Goal: Task Accomplishment & Management: Manage account settings

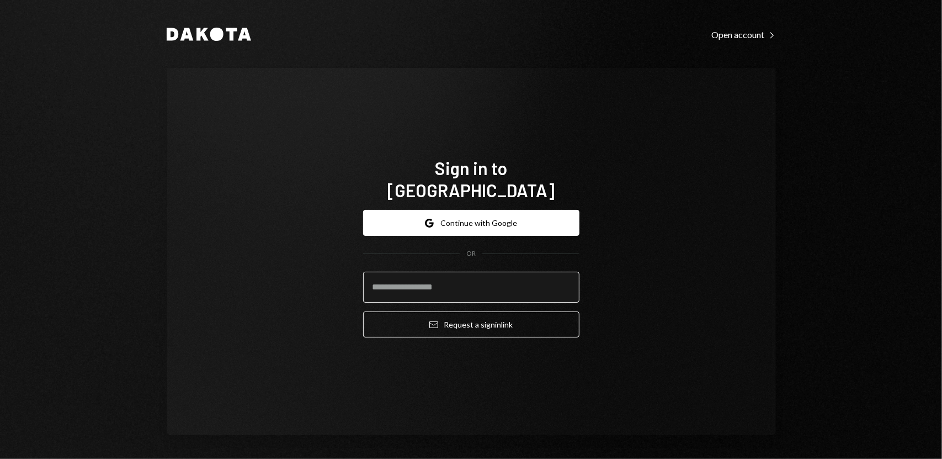
click at [462, 290] on input "email" at bounding box center [471, 287] width 216 height 31
type input "**********"
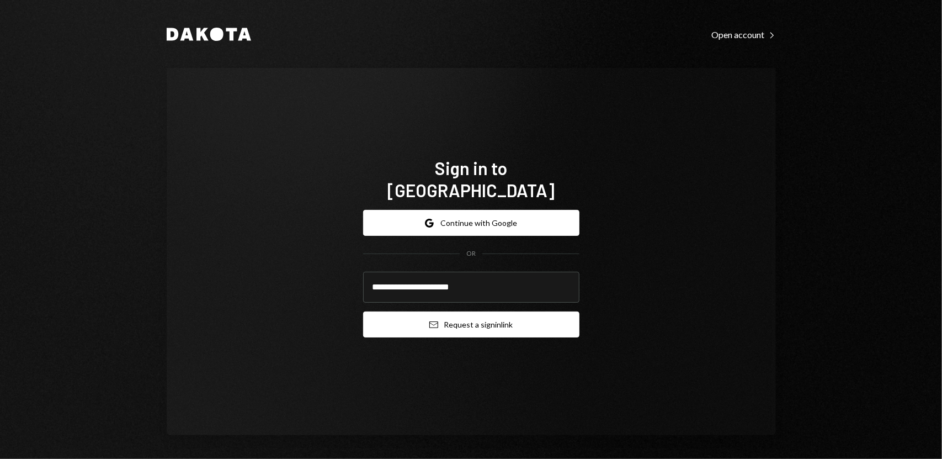
click at [487, 314] on button "Email Request a sign in link" at bounding box center [471, 324] width 216 height 26
